Goal: Task Accomplishment & Management: Use online tool/utility

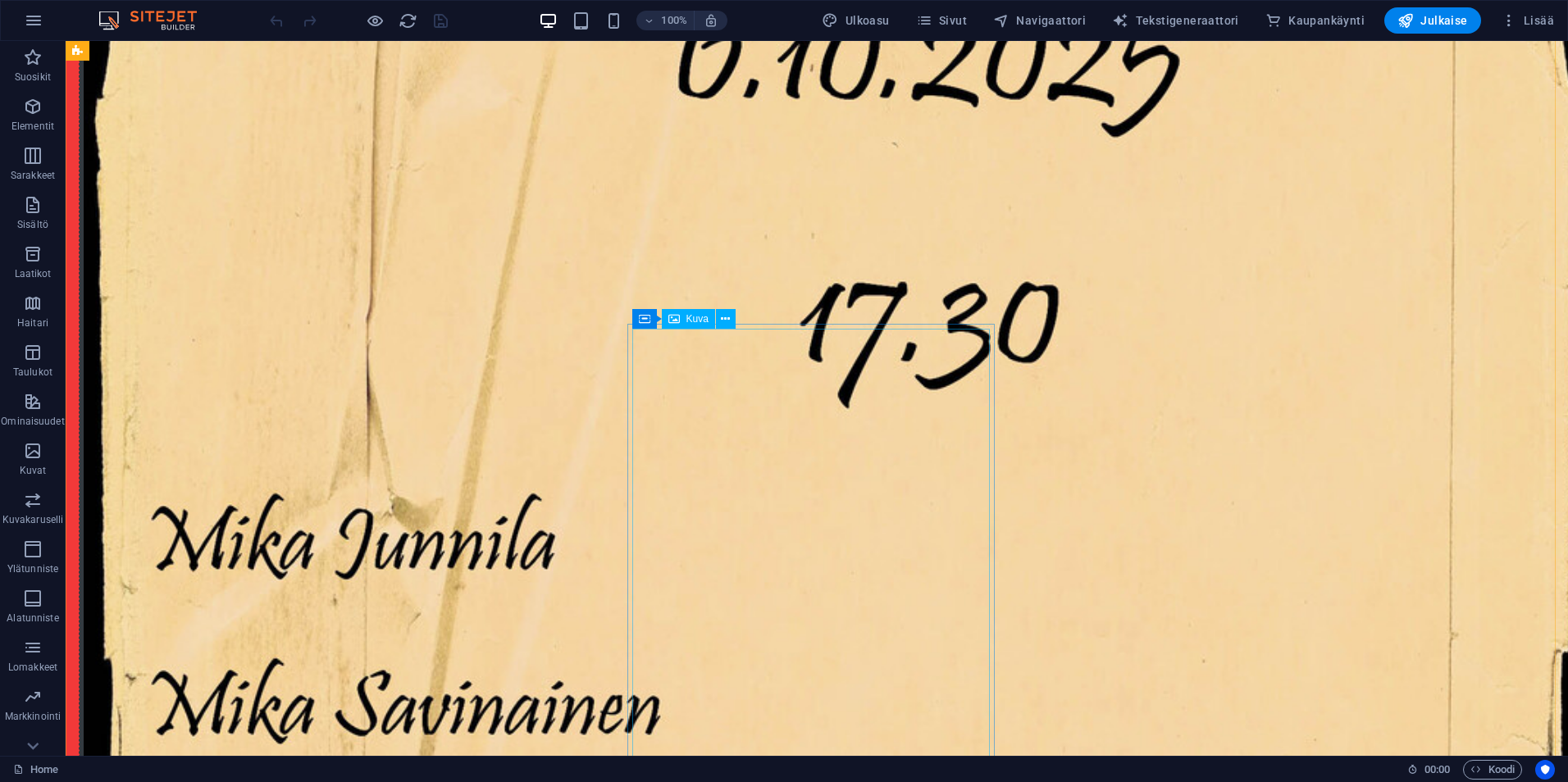
scroll to position [1557, 0]
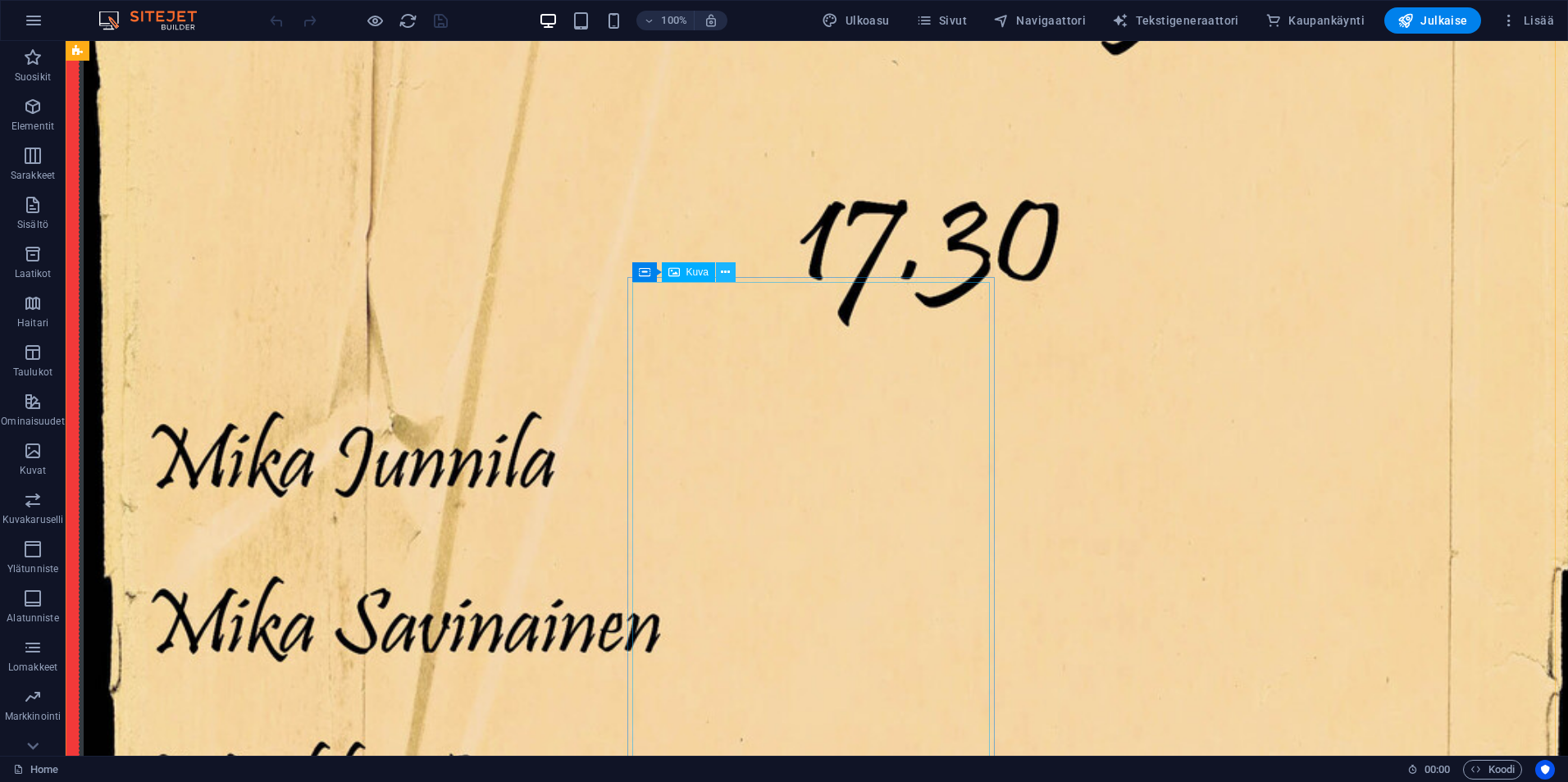
click at [725, 266] on icon at bounding box center [725, 272] width 9 height 17
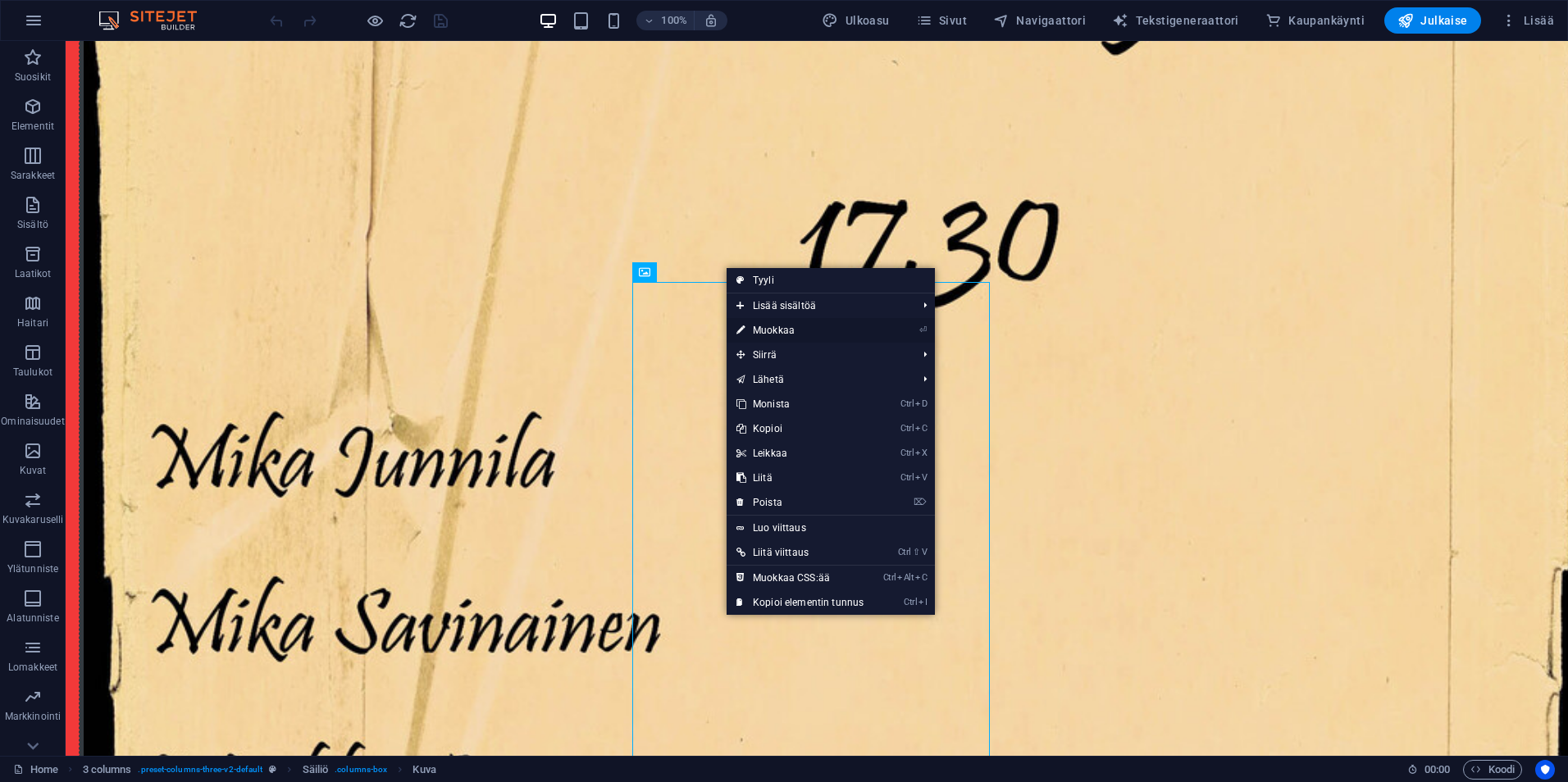
click at [776, 327] on link "⏎ Muokkaa" at bounding box center [800, 331] width 146 height 25
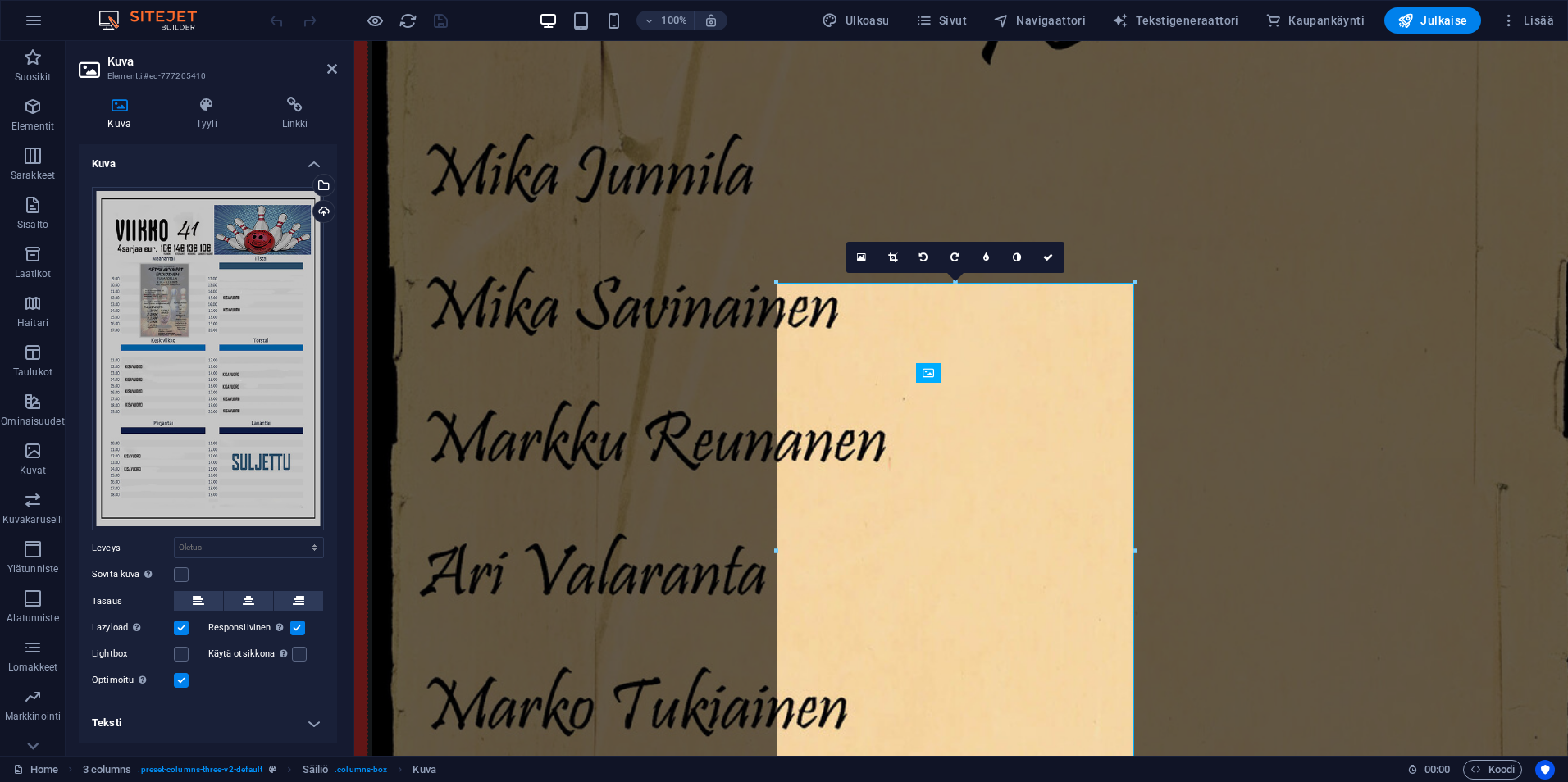
scroll to position [1451, 0]
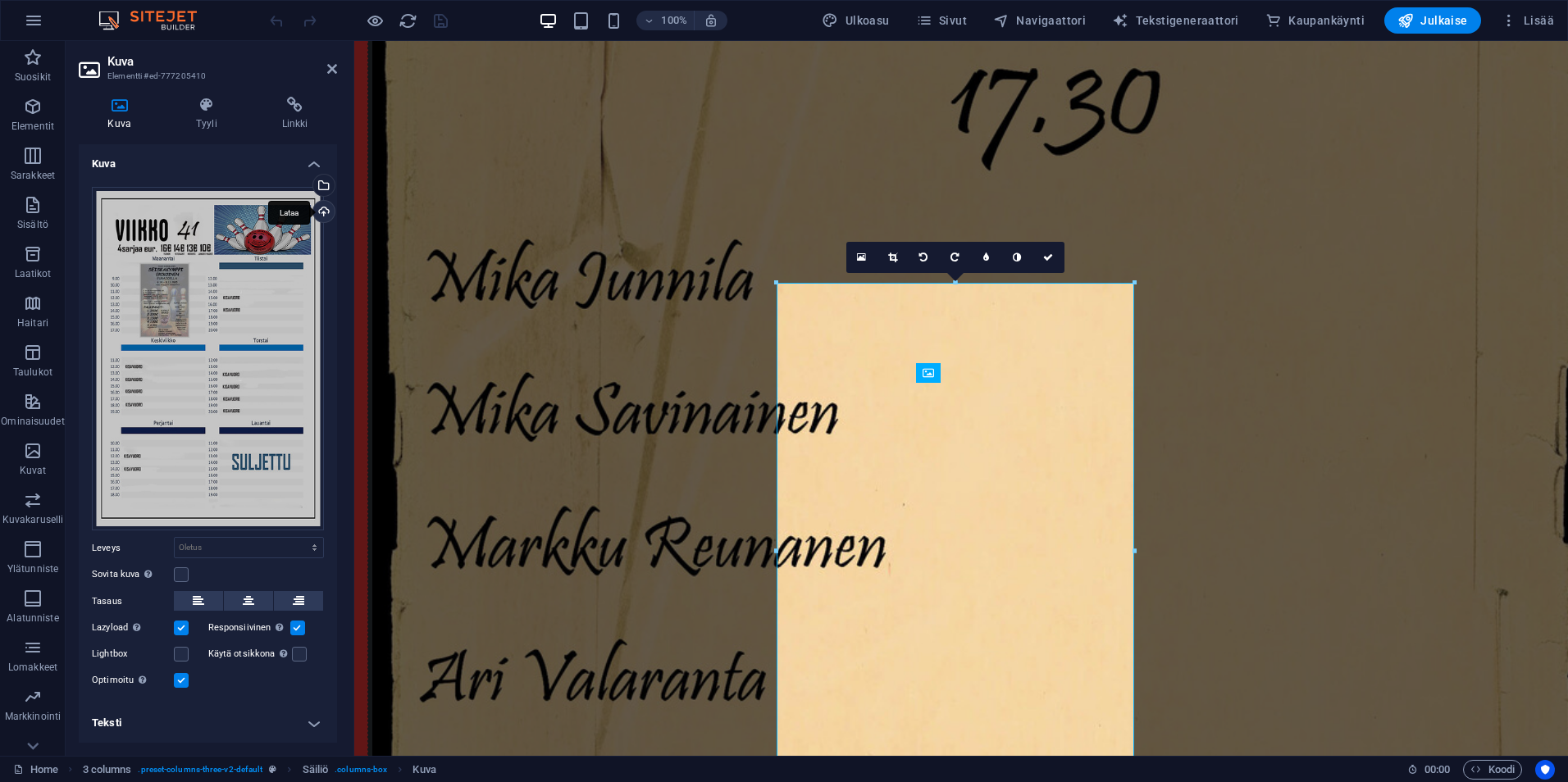
click at [321, 206] on div "Lataa" at bounding box center [322, 213] width 25 height 25
click at [276, 19] on icon "undo" at bounding box center [276, 21] width 19 height 19
click at [318, 210] on div "Lataa" at bounding box center [322, 213] width 25 height 25
click at [318, 209] on div "Lataa" at bounding box center [322, 213] width 25 height 25
click at [440, 16] on icon "save" at bounding box center [440, 21] width 19 height 19
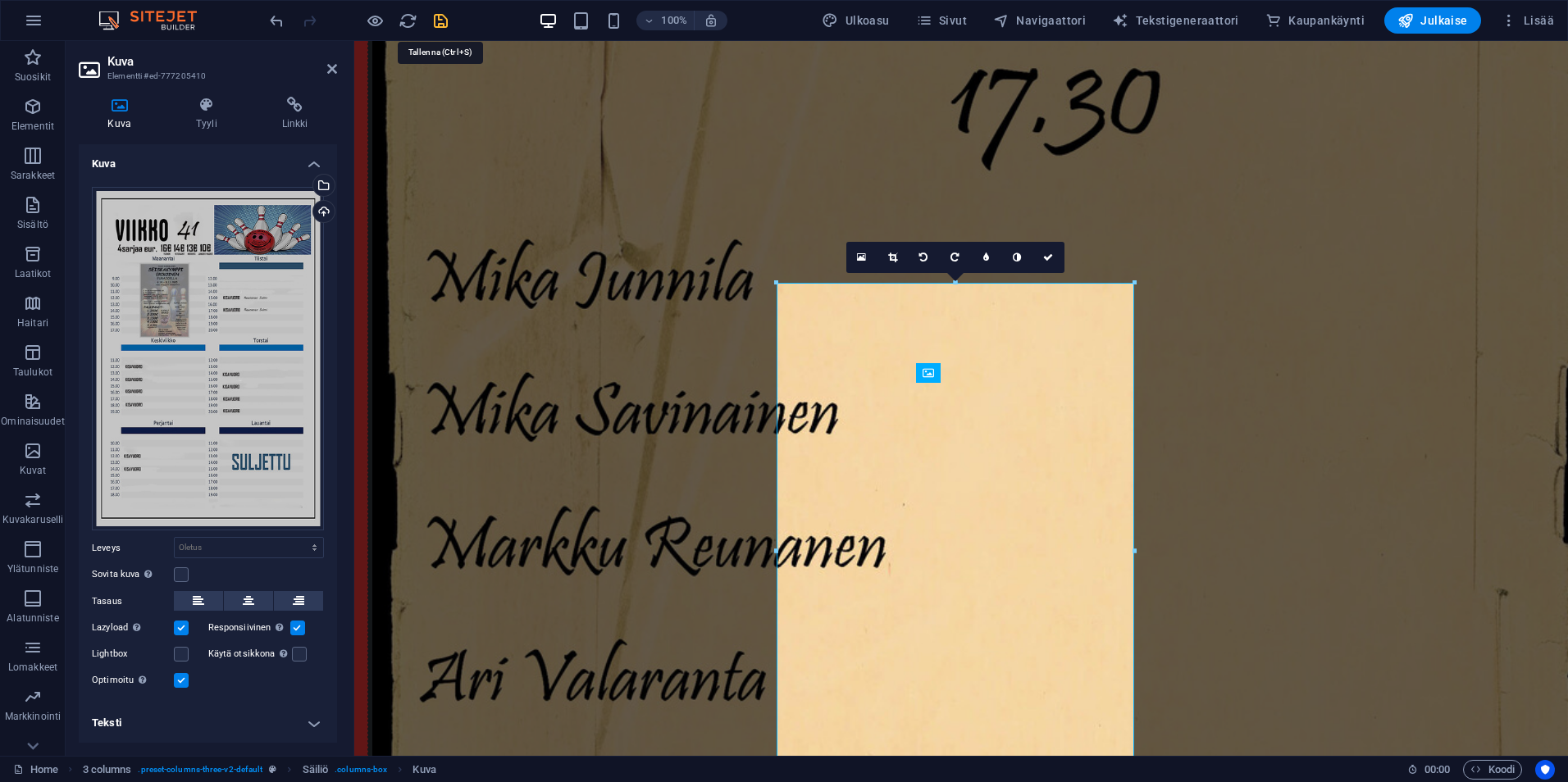
scroll to position [1557, 0]
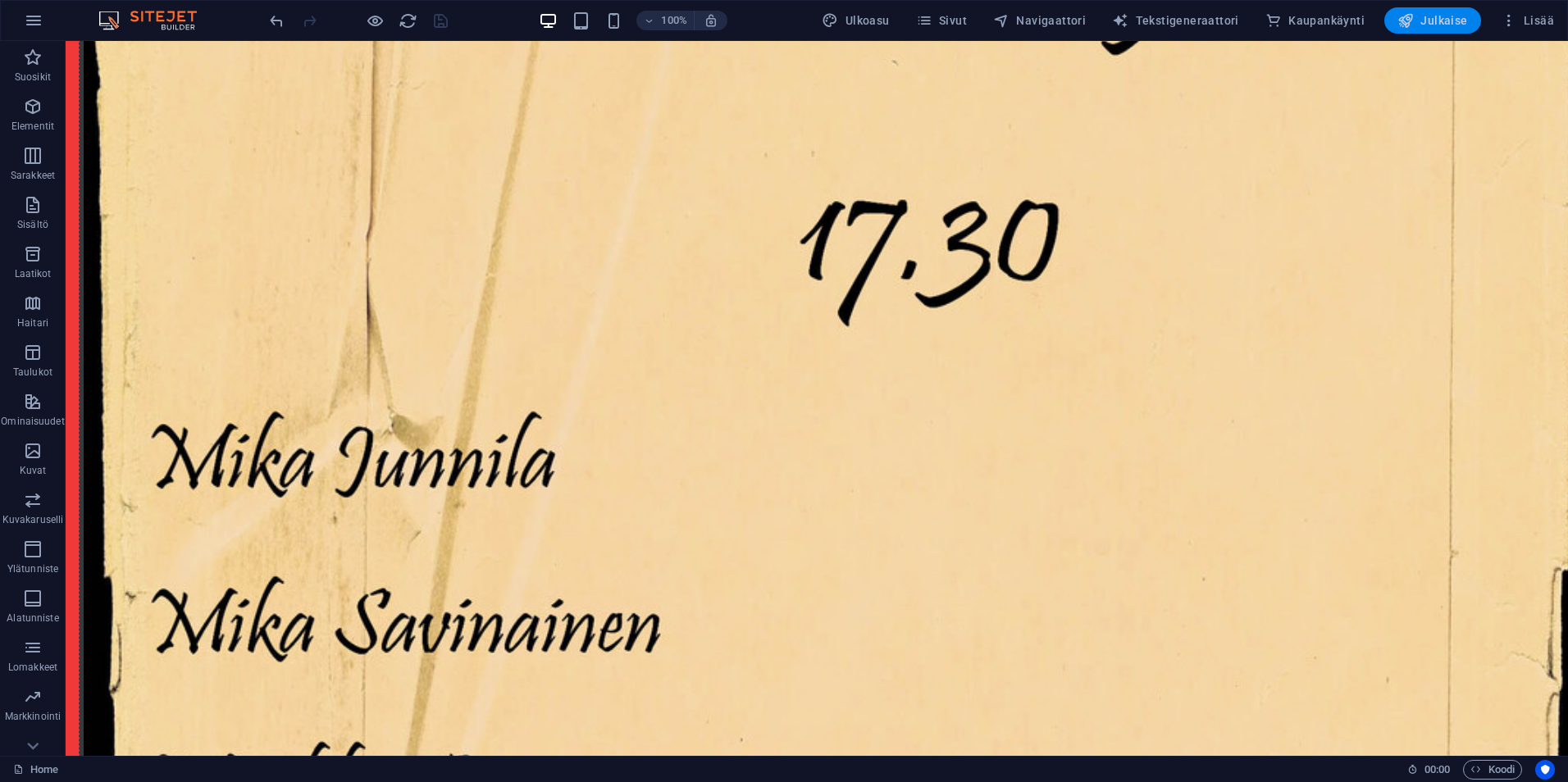
click at [1439, 22] on span "Julkaise" at bounding box center [1432, 21] width 71 height 16
